Goal: Transaction & Acquisition: Purchase product/service

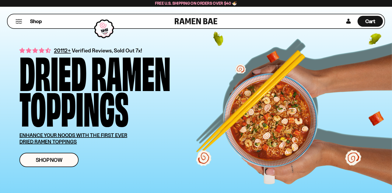
click at [60, 167] on div "20112+ Verified Reviews, Sold Out 7x! Dried Ramen Toppings ENHANCE YOUR NOODS W…" at bounding box center [203, 106] width 368 height 137
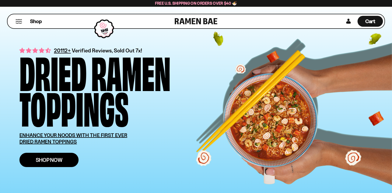
click at [60, 161] on span "Shop Now" at bounding box center [49, 159] width 27 height 5
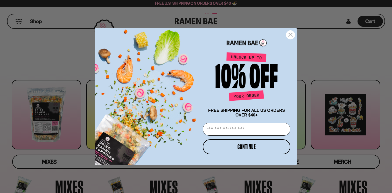
scroll to position [28, 0]
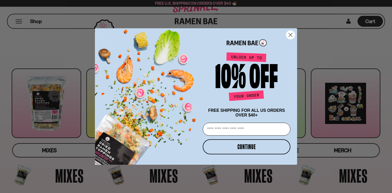
click at [292, 36] on circle "Close dialog" at bounding box center [290, 35] width 9 height 9
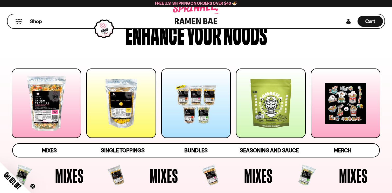
click at [69, 111] on div at bounding box center [46, 102] width 69 height 69
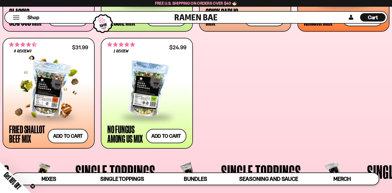
scroll to position [338, 0]
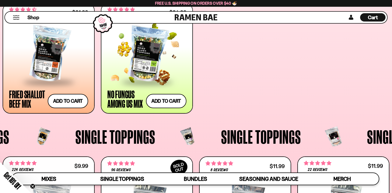
click at [130, 72] on div at bounding box center [146, 54] width 79 height 54
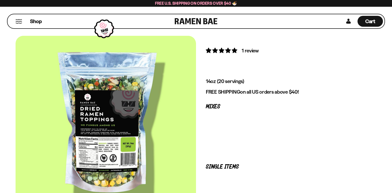
click at [129, 74] on div at bounding box center [106, 124] width 180 height 177
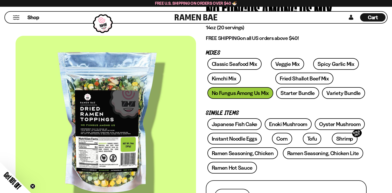
scroll to position [55, 0]
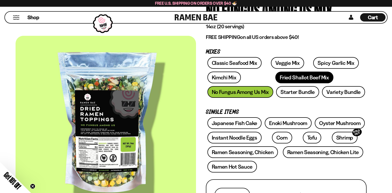
click at [275, 74] on link "Fried Shallot Beef Mix" at bounding box center [304, 78] width 58 height 12
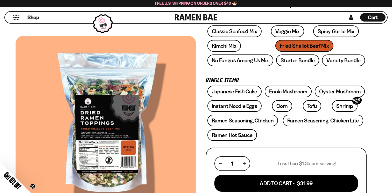
scroll to position [71, 0]
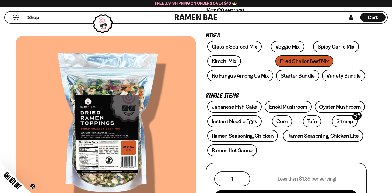
click at [105, 149] on div at bounding box center [106, 124] width 180 height 177
click at [103, 151] on div at bounding box center [106, 124] width 180 height 177
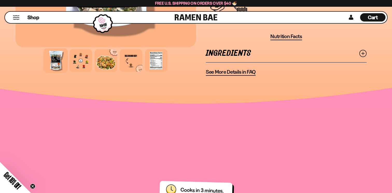
scroll to position [459, 0]
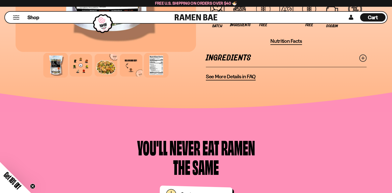
click at [149, 63] on div at bounding box center [156, 65] width 25 height 25
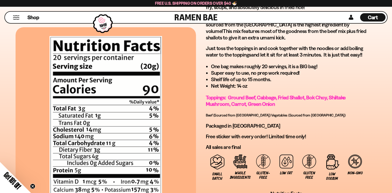
scroll to position [0, 0]
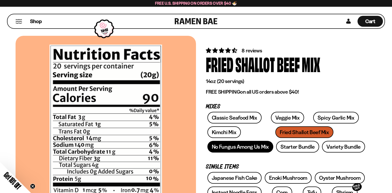
click at [260, 149] on link "No Fungus Among Us Mix" at bounding box center [240, 147] width 66 height 12
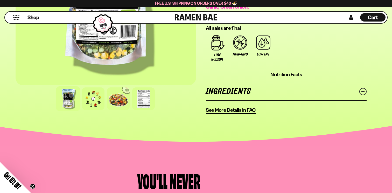
scroll to position [384, 0]
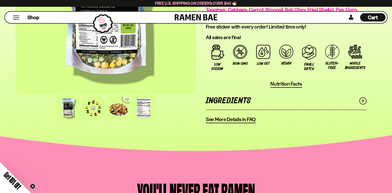
click at [138, 114] on div at bounding box center [143, 108] width 25 height 25
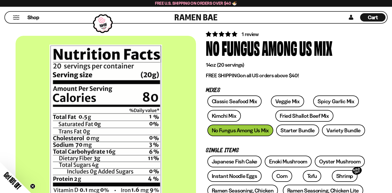
scroll to position [0, 0]
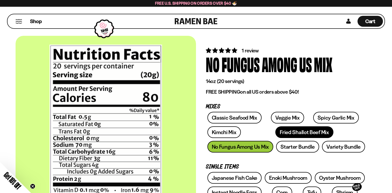
click at [286, 133] on link "Fried Shallot Beef Mix" at bounding box center [304, 132] width 58 height 12
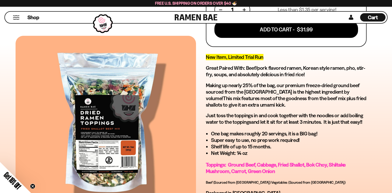
scroll to position [111, 0]
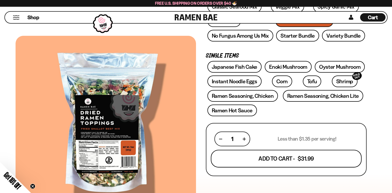
click at [266, 158] on button "Add To Cart - $31.99" at bounding box center [286, 159] width 151 height 18
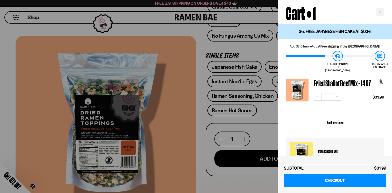
click at [254, 119] on div at bounding box center [196, 96] width 392 height 193
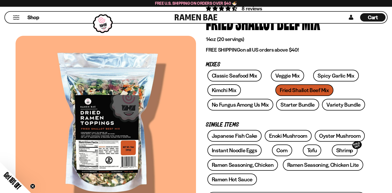
scroll to position [21, 0]
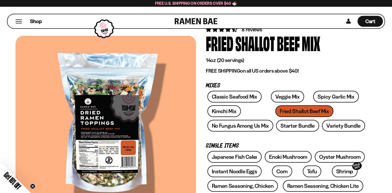
click at [19, 28] on div "Shop" at bounding box center [92, 21] width 166 height 14
click at [19, 24] on div "Shop" at bounding box center [92, 21] width 166 height 14
click at [18, 20] on button "Mobile Menu Trigger" at bounding box center [18, 21] width 7 height 4
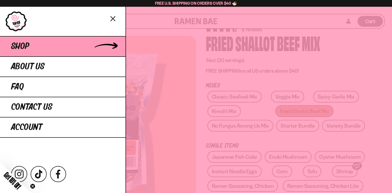
click at [27, 49] on span "Shop" at bounding box center [20, 46] width 18 height 9
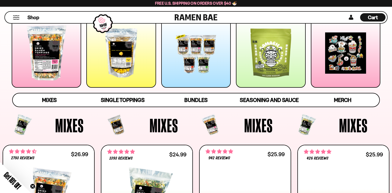
scroll to position [79, 0]
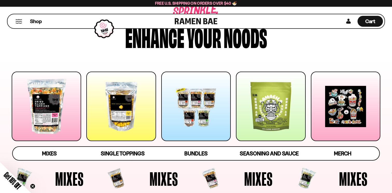
click at [252, 71] on div "Mixes Single Toppings Bundles" at bounding box center [196, 113] width 392 height 94
click at [252, 82] on div at bounding box center [270, 106] width 69 height 69
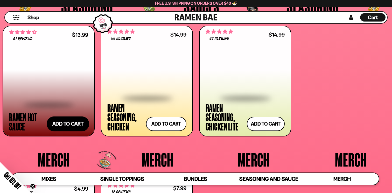
scroll to position [1237, 0]
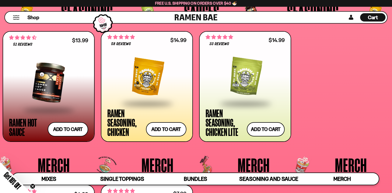
click at [55, 97] on div at bounding box center [48, 82] width 79 height 54
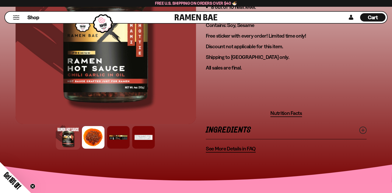
scroll to position [393, 0]
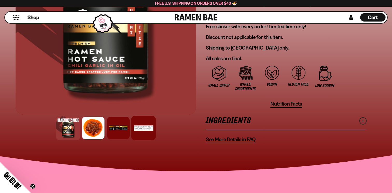
click at [136, 119] on div at bounding box center [143, 128] width 25 height 25
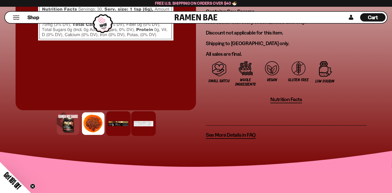
scroll to position [412, 0]
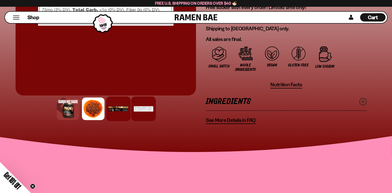
drag, startPoint x: 120, startPoint y: 128, endPoint x: 120, endPoint y: 109, distance: 19.2
click at [120, 133] on div at bounding box center [196, 144] width 392 height 23
click at [120, 109] on div at bounding box center [118, 108] width 25 height 25
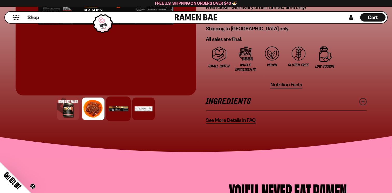
scroll to position [335, 0]
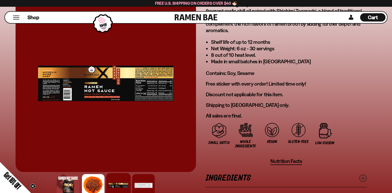
click at [64, 83] on div at bounding box center [106, 83] width 180 height 177
click at [53, 80] on div at bounding box center [106, 83] width 180 height 177
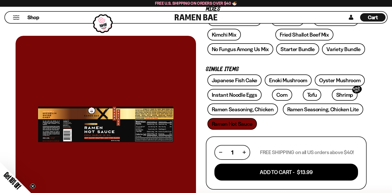
scroll to position [96, 0]
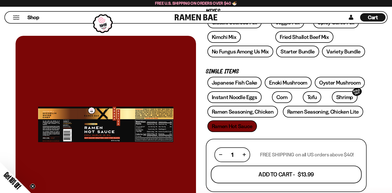
click at [218, 174] on button "Add To Cart - $13.99" at bounding box center [286, 174] width 151 height 18
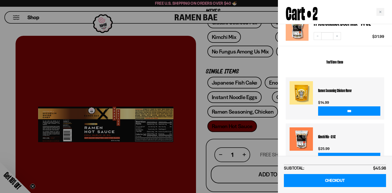
scroll to position [0, 0]
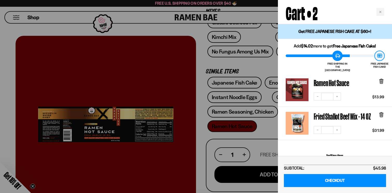
click at [253, 64] on div at bounding box center [196, 96] width 392 height 193
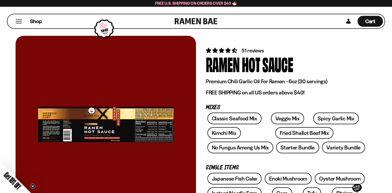
click at [22, 18] on div "Shop" at bounding box center [92, 21] width 166 height 14
click at [19, 20] on button "Mobile Menu Trigger" at bounding box center [18, 21] width 7 height 4
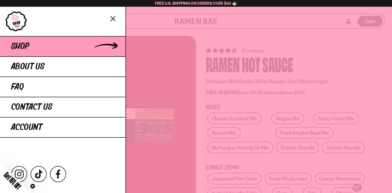
click at [35, 48] on link "Shop" at bounding box center [62, 46] width 125 height 20
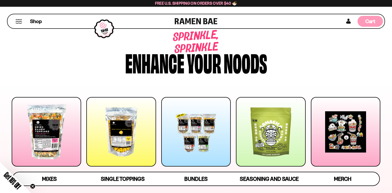
click at [372, 20] on span "Cart" at bounding box center [370, 21] width 10 height 6
